Goal: Information Seeking & Learning: Learn about a topic

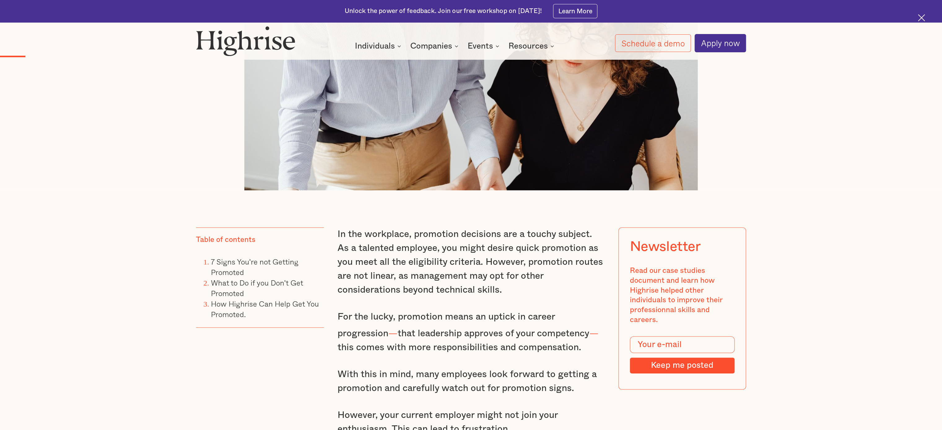
scroll to position [770, 0]
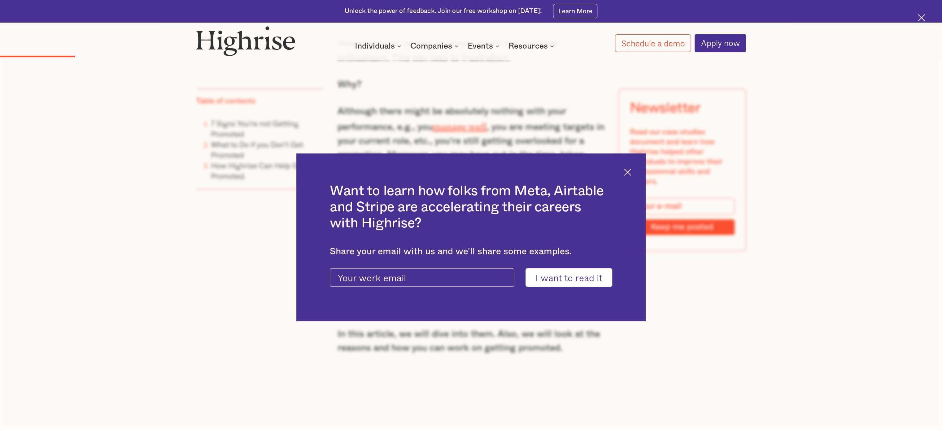
click at [471, 173] on img at bounding box center [627, 172] width 7 height 7
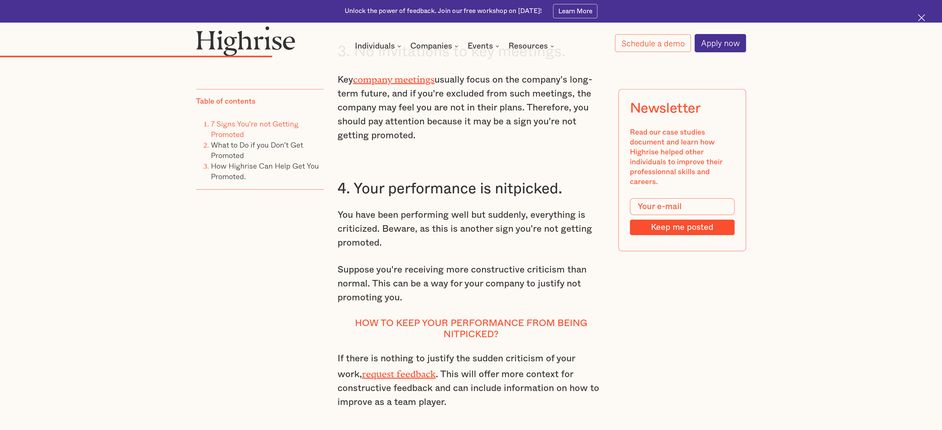
scroll to position [2008, 0]
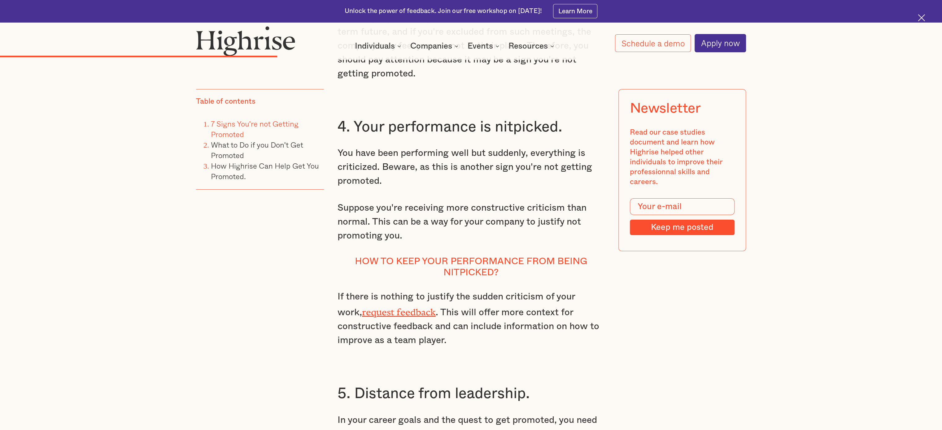
drag, startPoint x: 329, startPoint y: 263, endPoint x: 509, endPoint y: 228, distance: 182.9
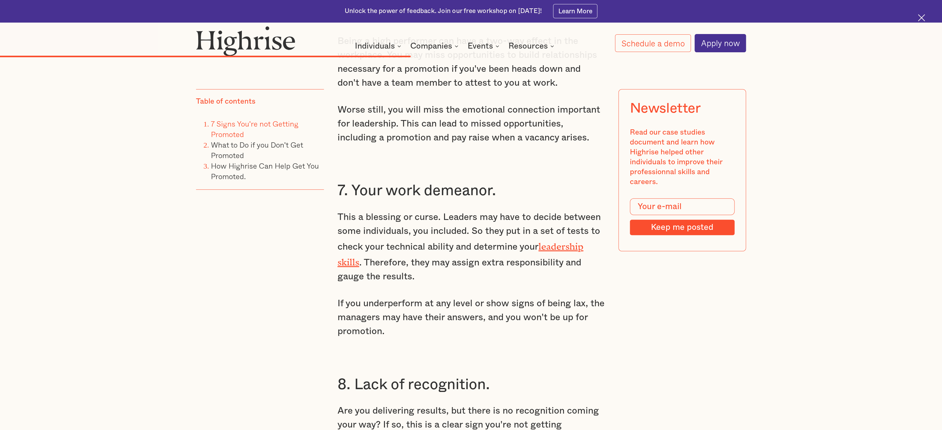
scroll to position [2690, 0]
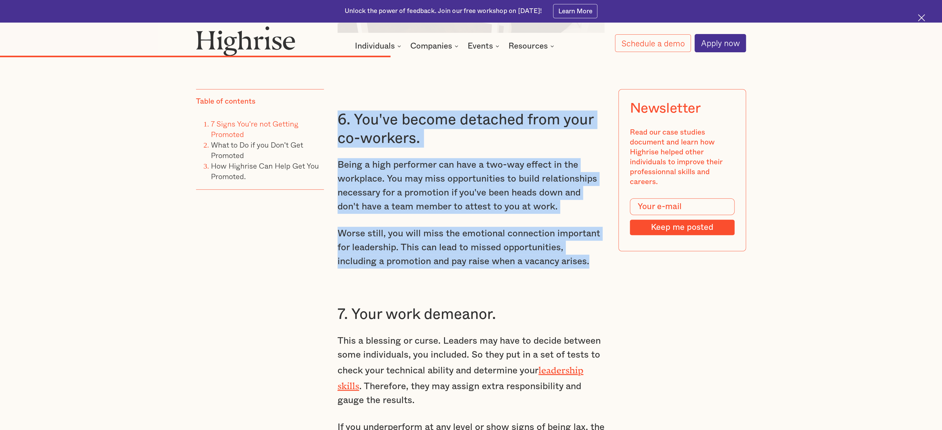
drag, startPoint x: 556, startPoint y: 253, endPoint x: 338, endPoint y: 113, distance: 259.6
click at [338, 113] on div "6. You've become detached from your co-workers. Being a high performer can have…" at bounding box center [471, 383] width 267 height 619
click at [442, 130] on h3 "6. You've become detached from your co-workers." at bounding box center [471, 129] width 267 height 37
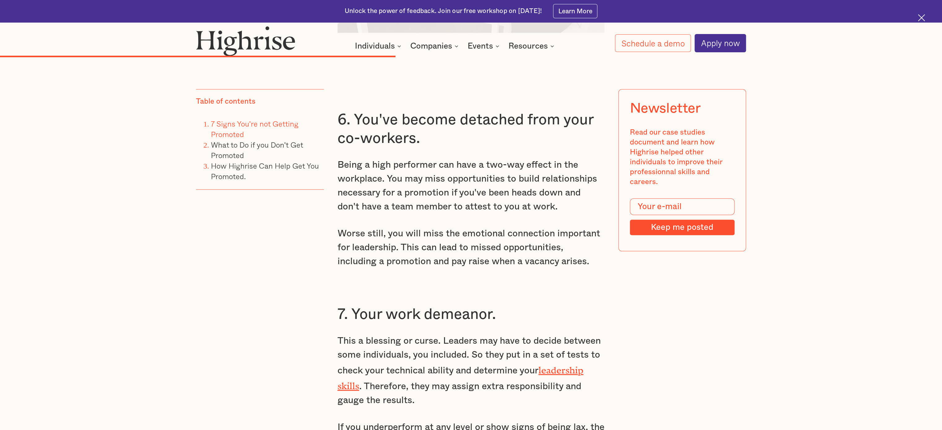
scroll to position [2814, 0]
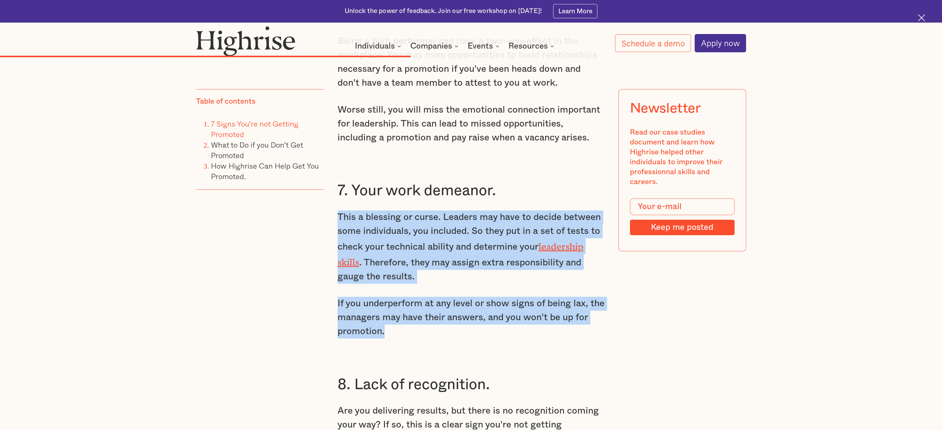
drag, startPoint x: 338, startPoint y: 209, endPoint x: 463, endPoint y: 314, distance: 163.5
click at [463, 215] on div "In the workplace, promotion decisions are a touchy subject. As a talented emplo…" at bounding box center [471, 411] width 550 height 5199
click at [448, 215] on p "This a blessing or curse. Leaders may have to decide between some individuals, …" at bounding box center [471, 247] width 267 height 73
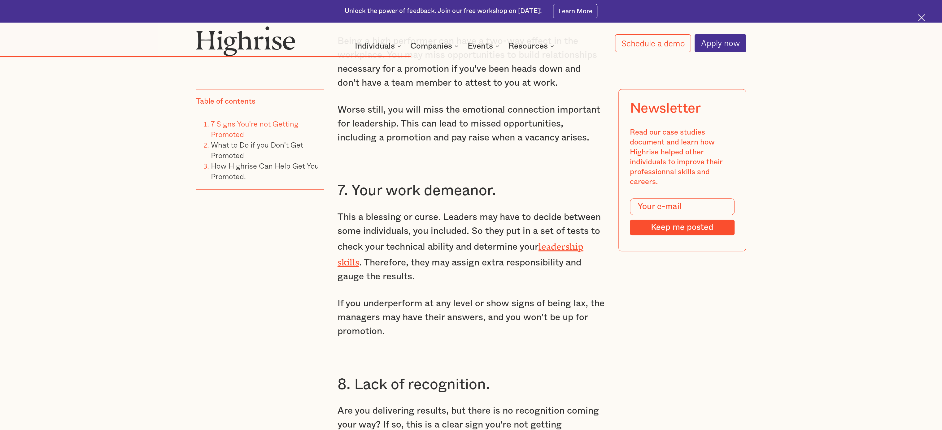
click at [471, 215] on link "leadership skills" at bounding box center [461, 252] width 246 height 22
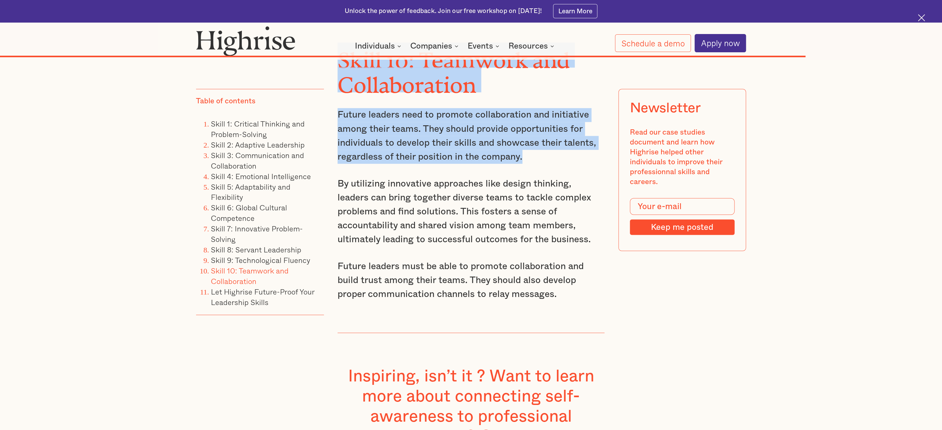
scroll to position [5644, 0]
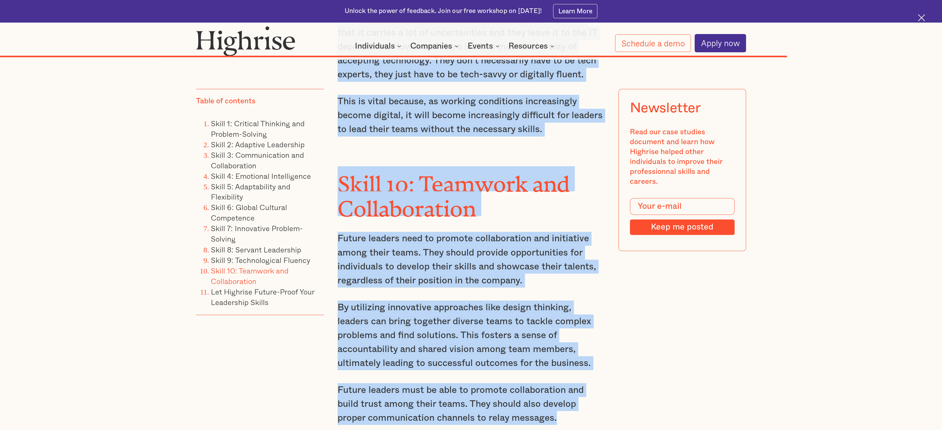
drag, startPoint x: 337, startPoint y: 92, endPoint x: 556, endPoint y: 324, distance: 318.8
copy div "Skill 1: Critical Thinking and Problem-Solving Future leaders will experience c…"
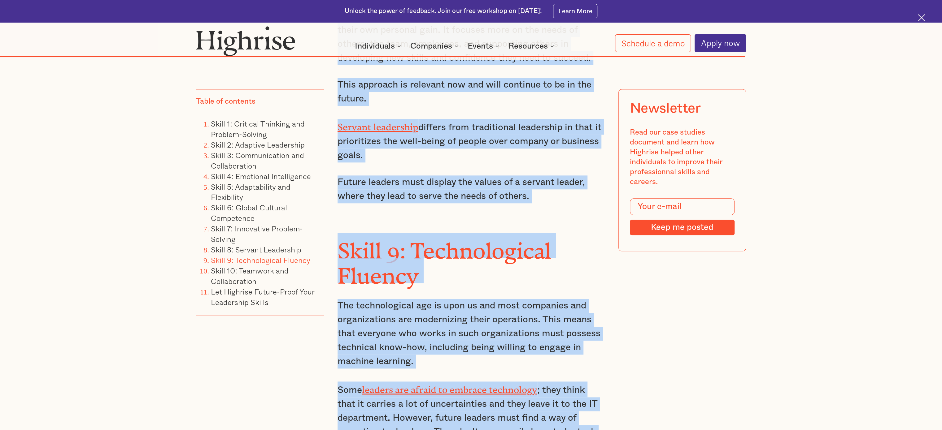
scroll to position [5210, 0]
